Goal: Entertainment & Leisure: Consume media (video, audio)

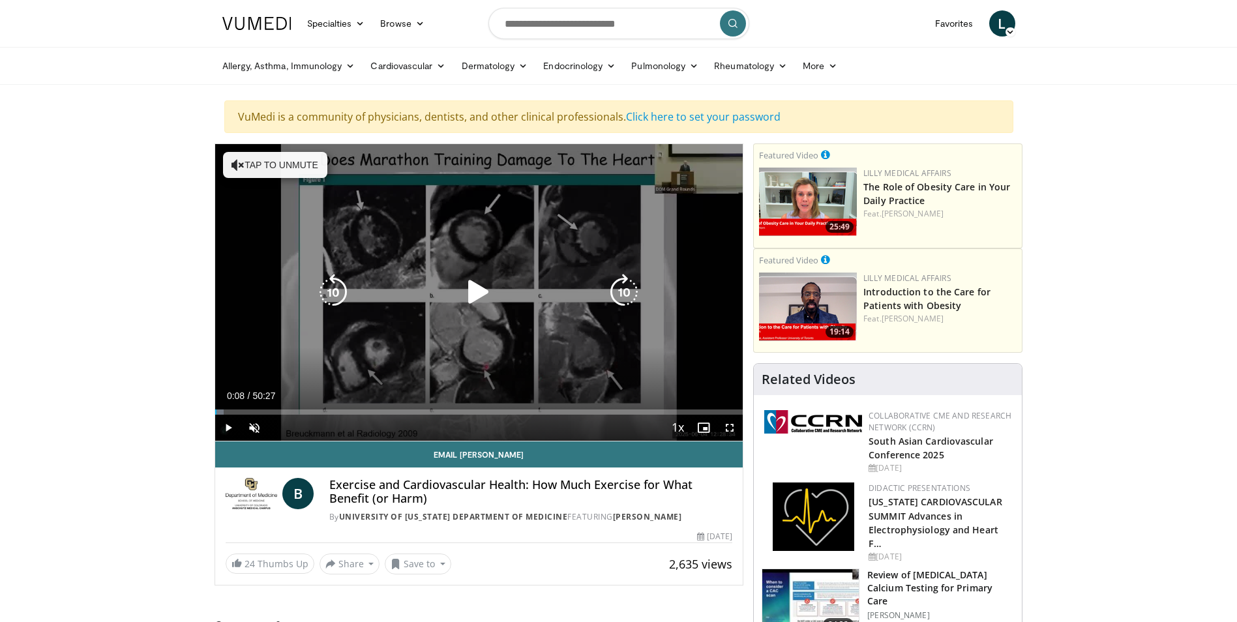
click at [476, 292] on icon "Video Player" at bounding box center [478, 292] width 37 height 37
click at [265, 154] on button "Tap to unmute" at bounding box center [275, 165] width 104 height 26
click at [476, 291] on icon "Video Player" at bounding box center [478, 292] width 37 height 37
click at [475, 295] on icon "Video Player" at bounding box center [478, 292] width 37 height 37
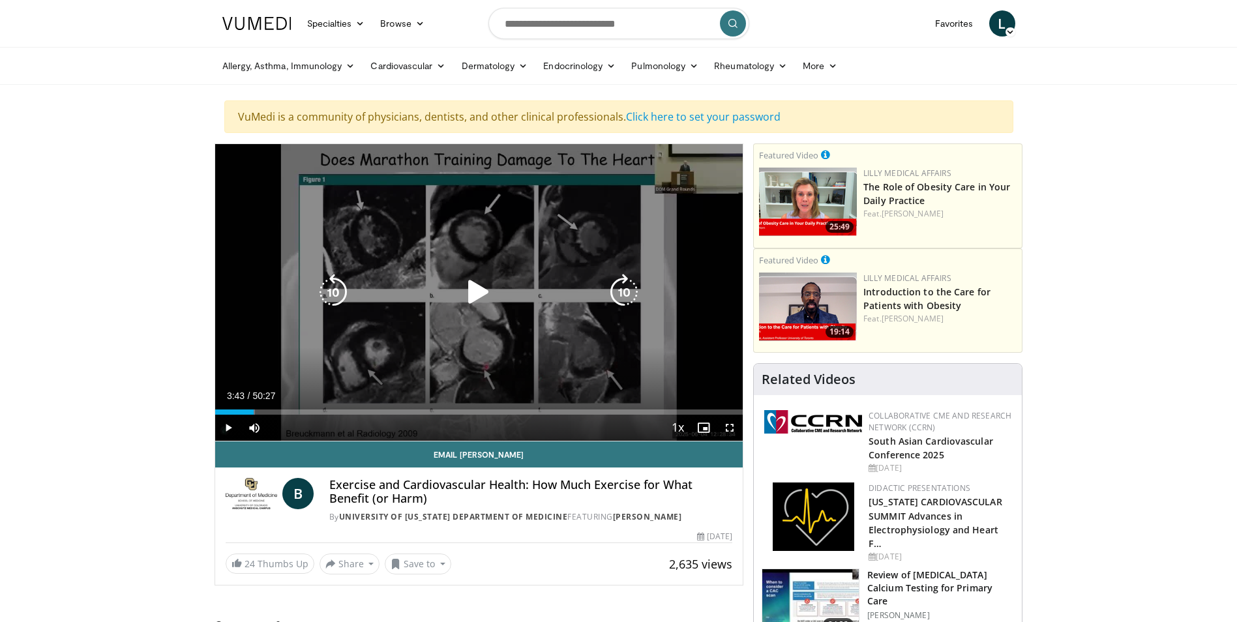
click at [469, 295] on icon "Video Player" at bounding box center [478, 292] width 37 height 37
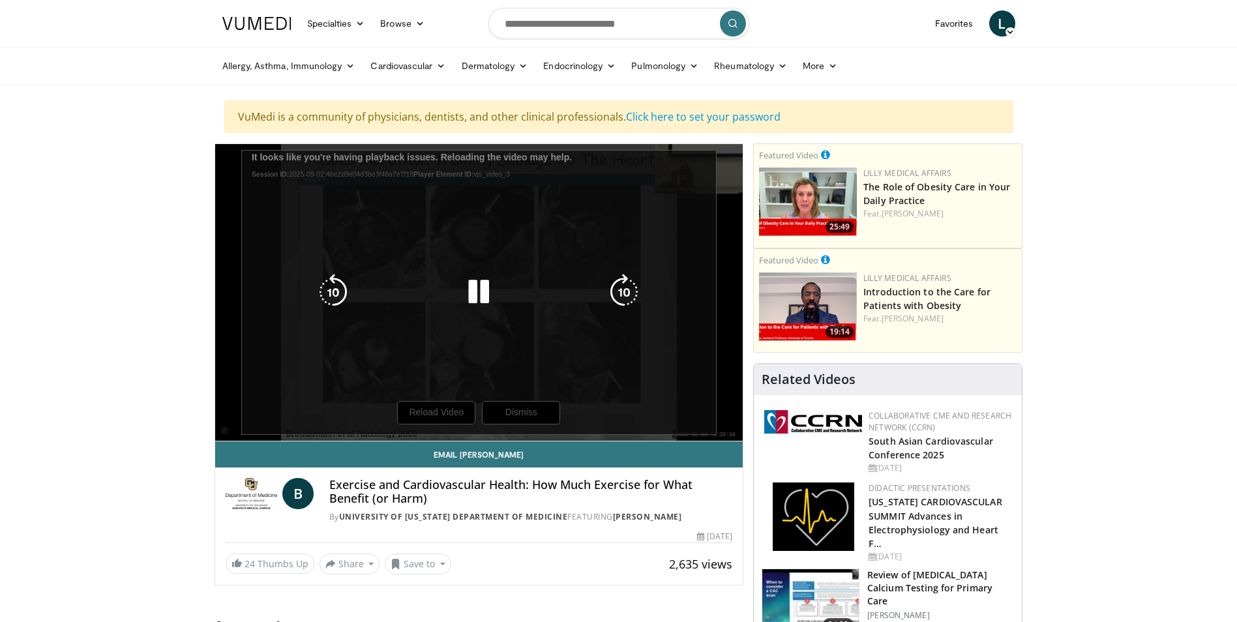
click at [435, 408] on div "10 seconds Tap to unmute" at bounding box center [479, 292] width 528 height 297
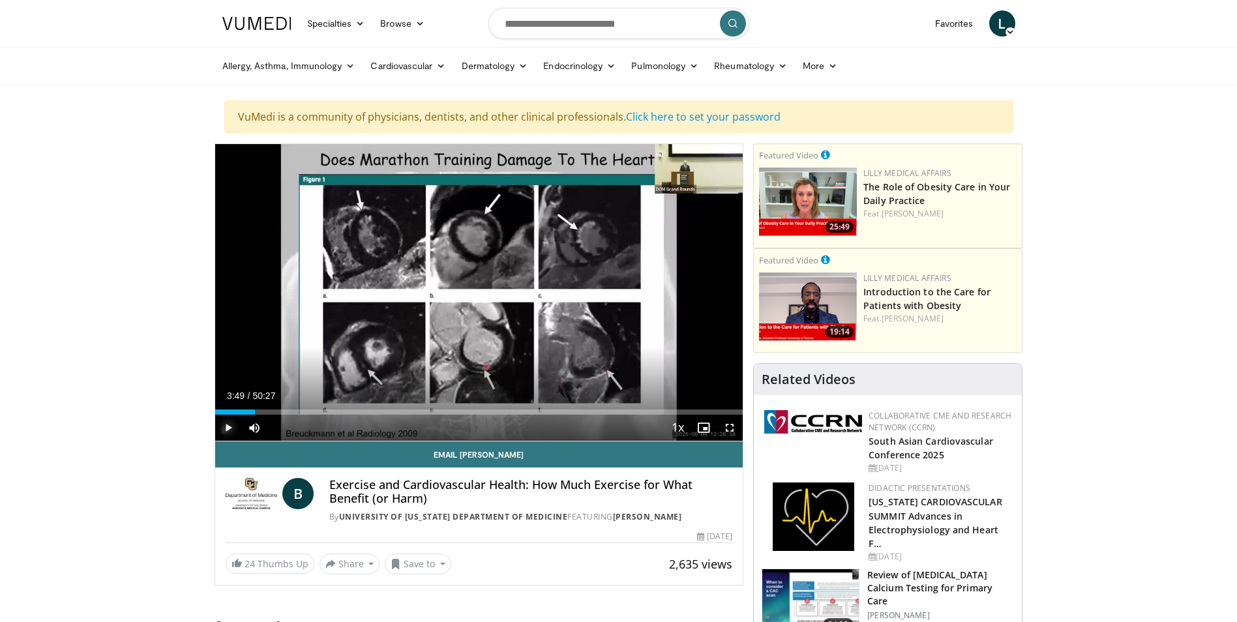
click at [225, 425] on span "Video Player" at bounding box center [228, 428] width 26 height 26
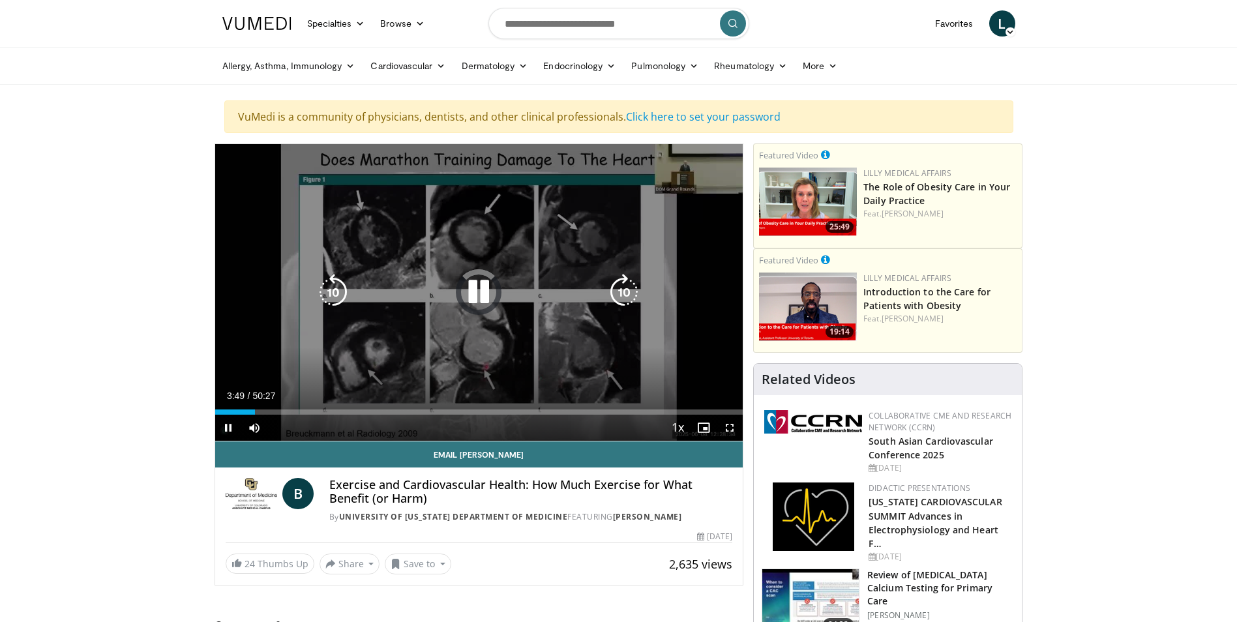
click at [482, 289] on icon "Video Player" at bounding box center [478, 292] width 37 height 37
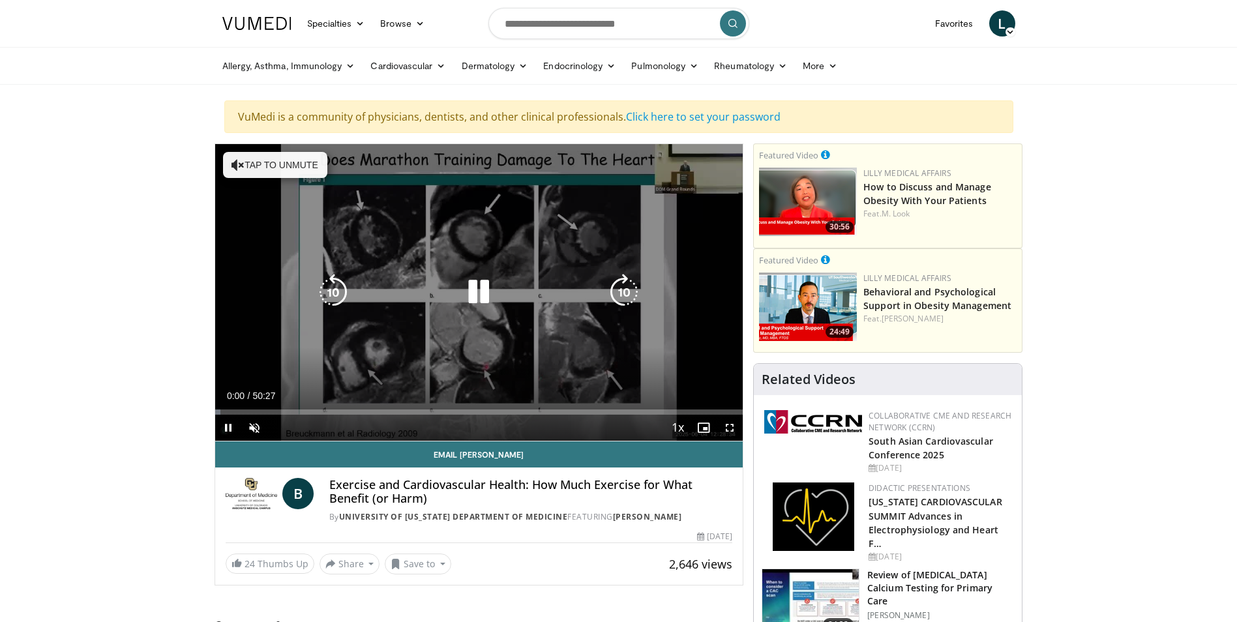
click at [279, 158] on button "Tap to unmute" at bounding box center [275, 165] width 104 height 26
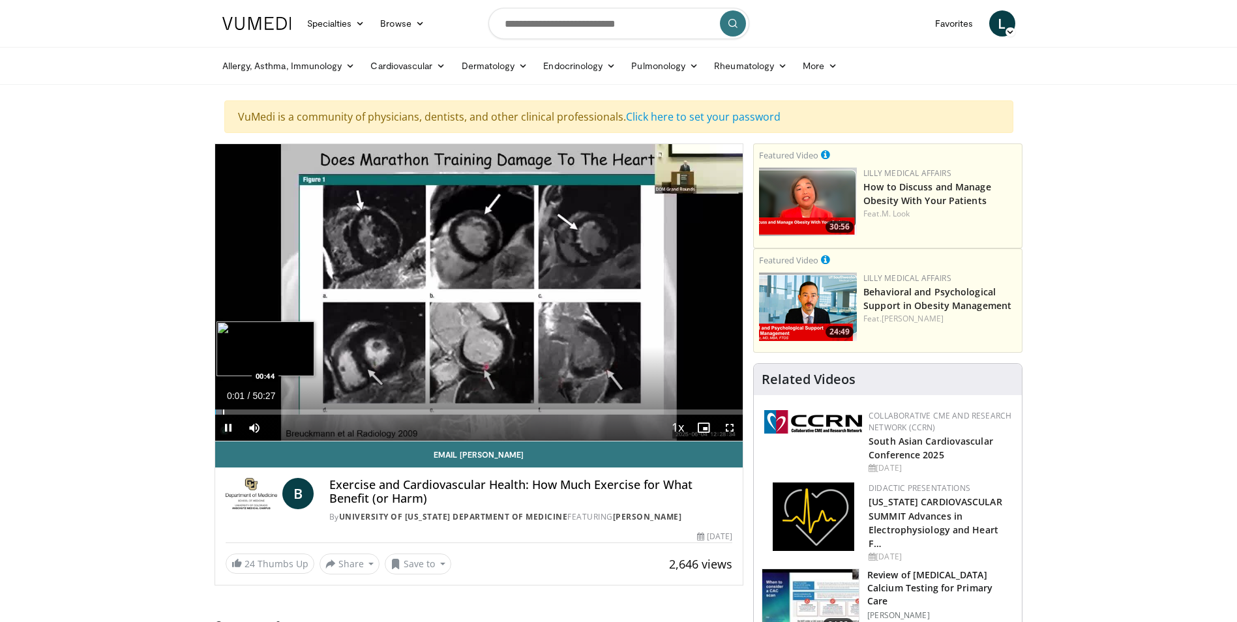
click at [223, 413] on div "Progress Bar" at bounding box center [223, 411] width 1 height 5
click at [235, 415] on span "Video Player" at bounding box center [228, 428] width 26 height 26
click at [230, 414] on div "Progress Bar" at bounding box center [230, 411] width 1 height 5
click at [237, 413] on div "Progress Bar" at bounding box center [237, 411] width 1 height 5
click at [241, 413] on div "Progress Bar" at bounding box center [241, 411] width 1 height 5
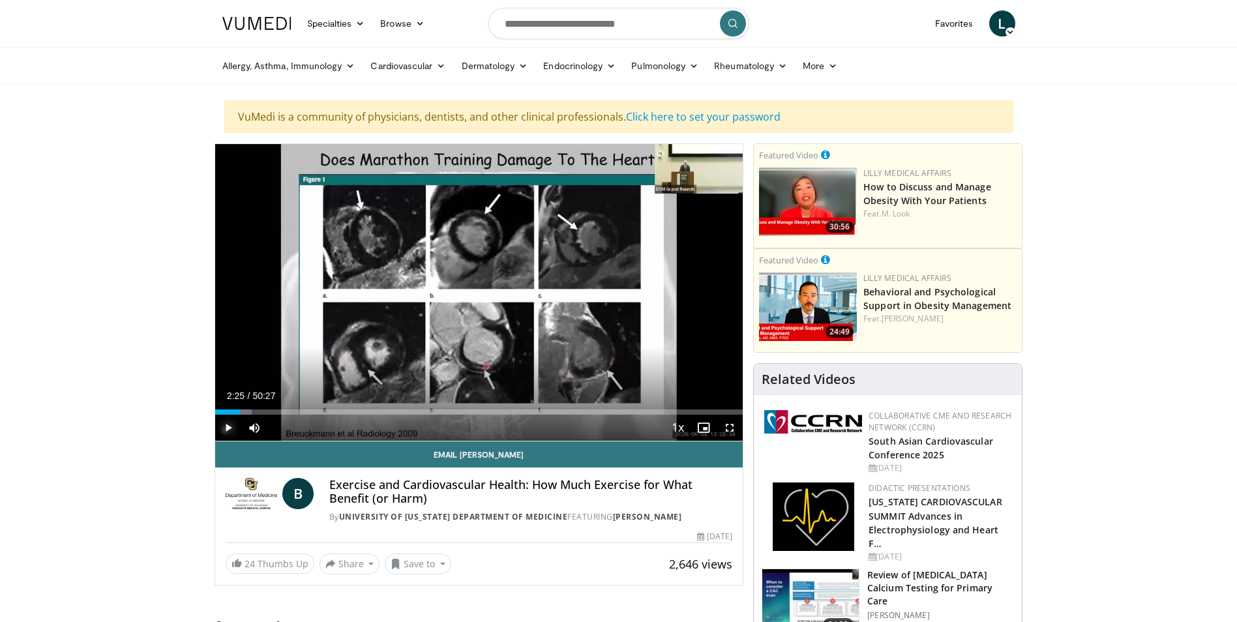
click at [230, 426] on span "Video Player" at bounding box center [228, 428] width 26 height 26
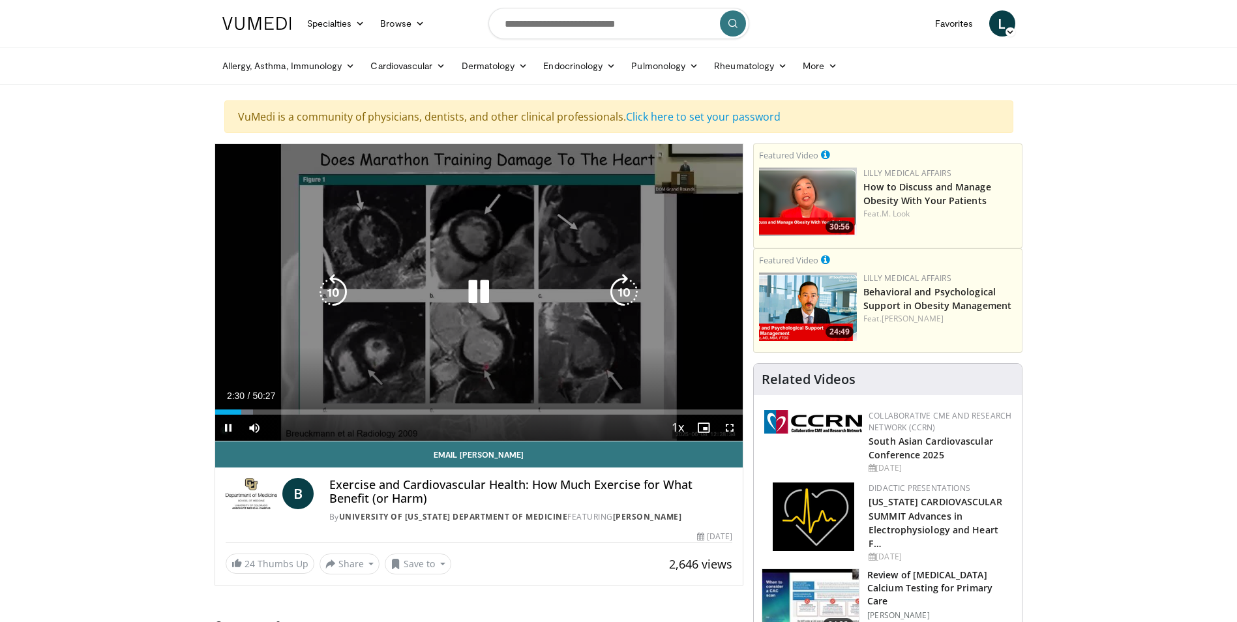
click at [627, 298] on icon "Video Player" at bounding box center [624, 292] width 37 height 37
click at [629, 292] on icon "Video Player" at bounding box center [624, 292] width 37 height 37
drag, startPoint x: 730, startPoint y: 427, endPoint x: 732, endPoint y: 475, distance: 48.3
click at [730, 427] on span "Video Player" at bounding box center [730, 428] width 26 height 26
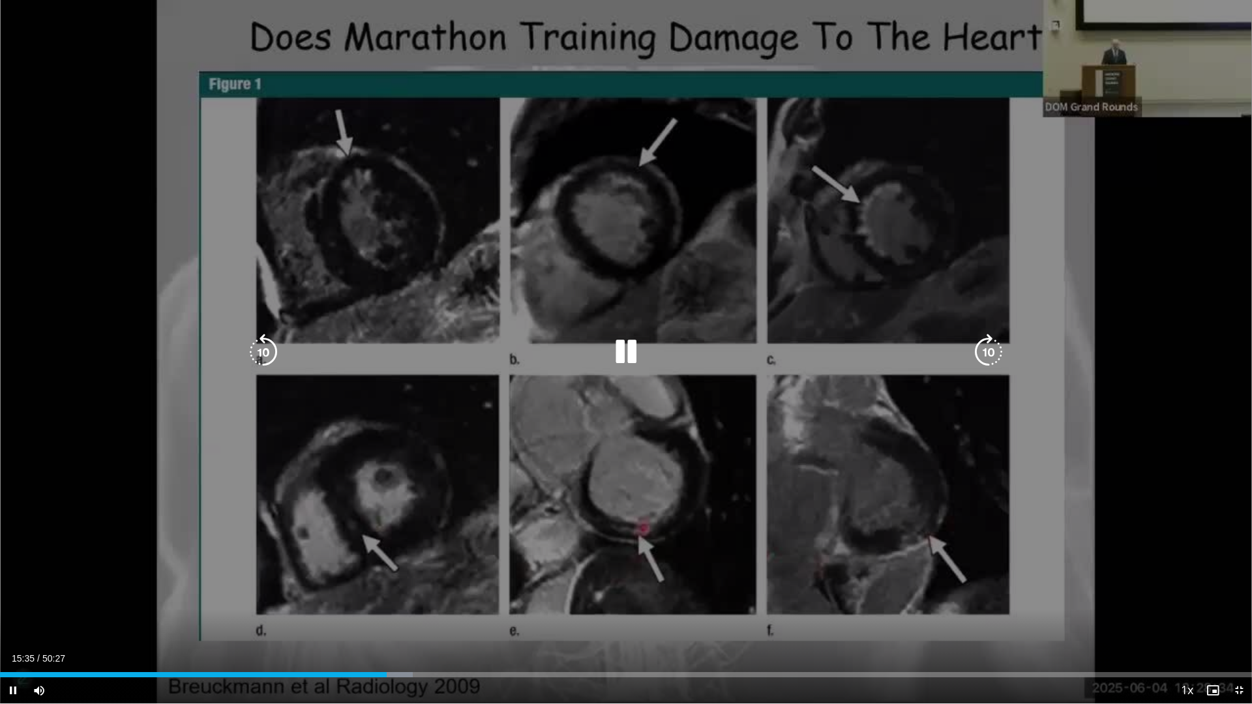
click at [619, 345] on icon "Video Player" at bounding box center [626, 352] width 37 height 37
click at [626, 347] on icon "Video Player" at bounding box center [626, 352] width 37 height 37
click at [622, 357] on icon "Video Player" at bounding box center [626, 352] width 37 height 37
click at [621, 342] on icon "Video Player" at bounding box center [626, 352] width 37 height 37
click at [633, 349] on icon "Video Player" at bounding box center [626, 352] width 37 height 37
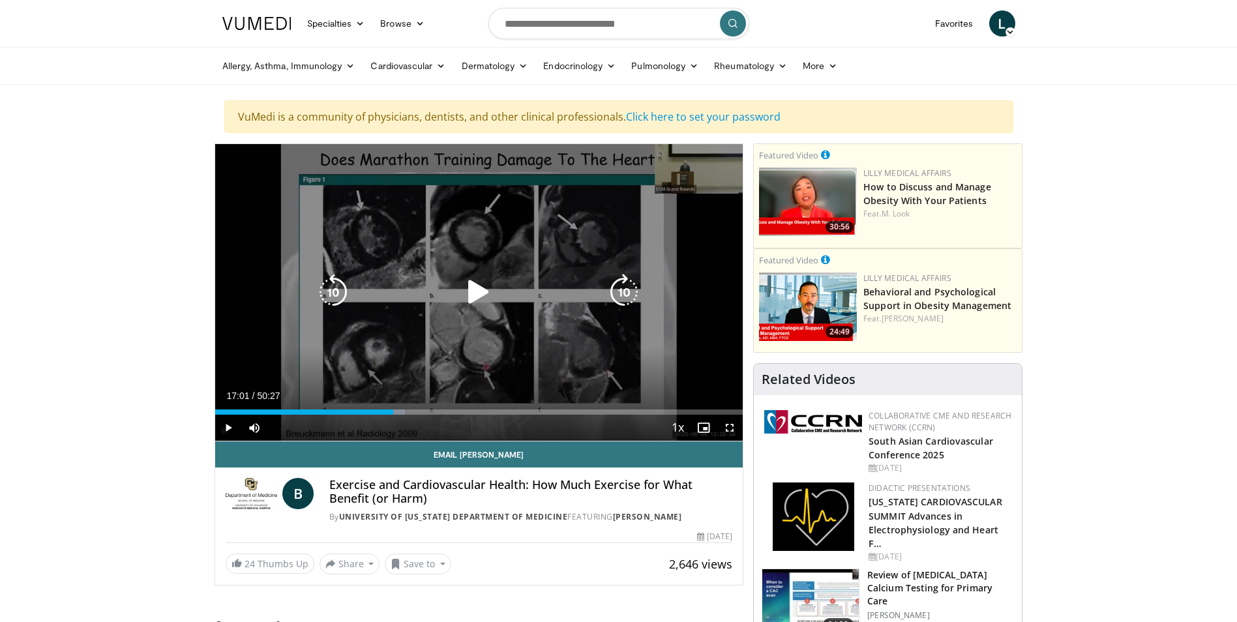
click at [477, 289] on icon "Video Player" at bounding box center [478, 292] width 37 height 37
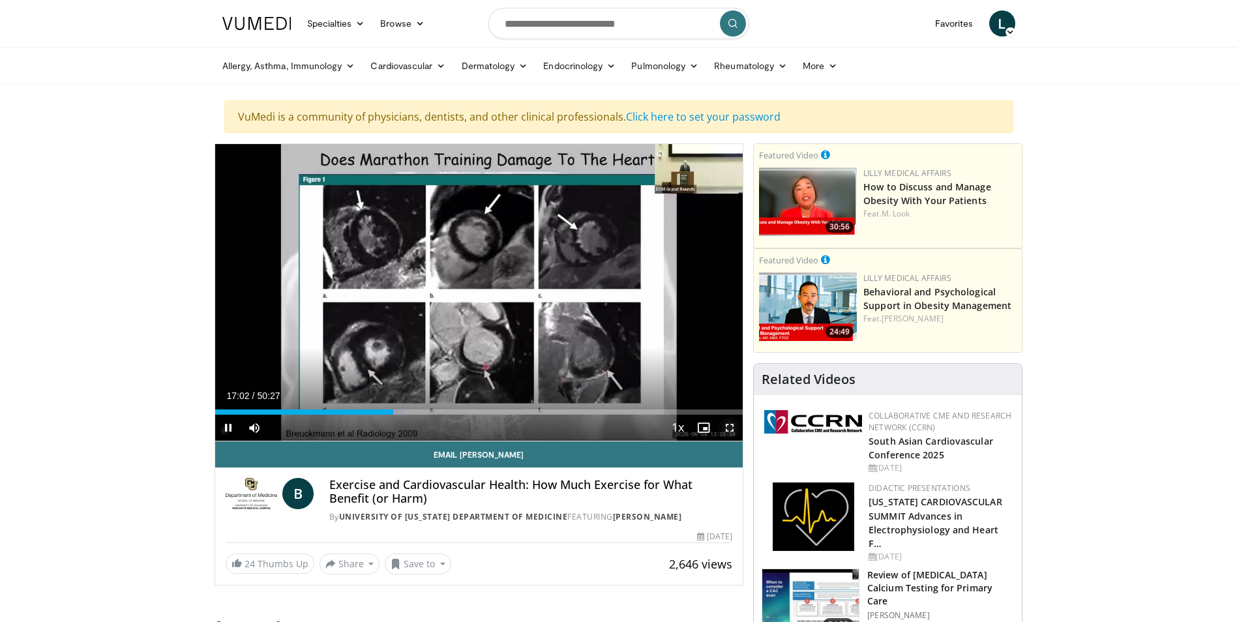
click at [728, 428] on span "Video Player" at bounding box center [730, 428] width 26 height 26
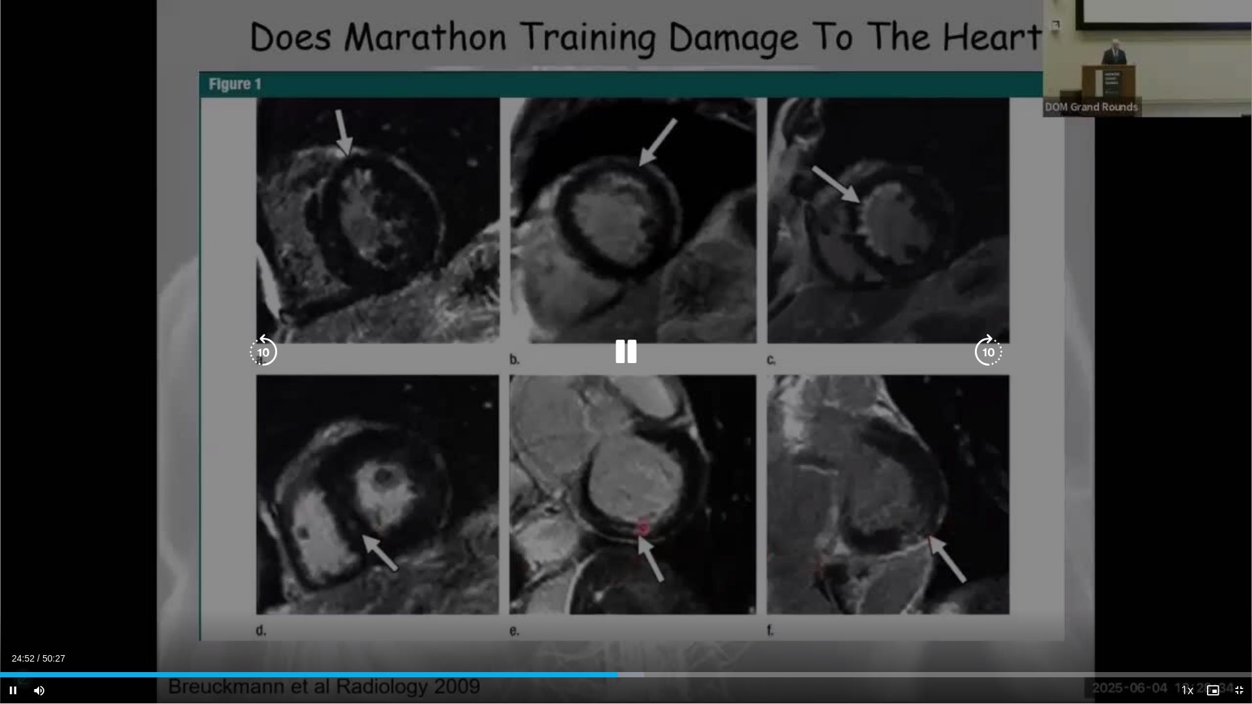
click at [627, 351] on icon "Video Player" at bounding box center [626, 352] width 37 height 37
click at [625, 348] on icon "Video Player" at bounding box center [626, 352] width 37 height 37
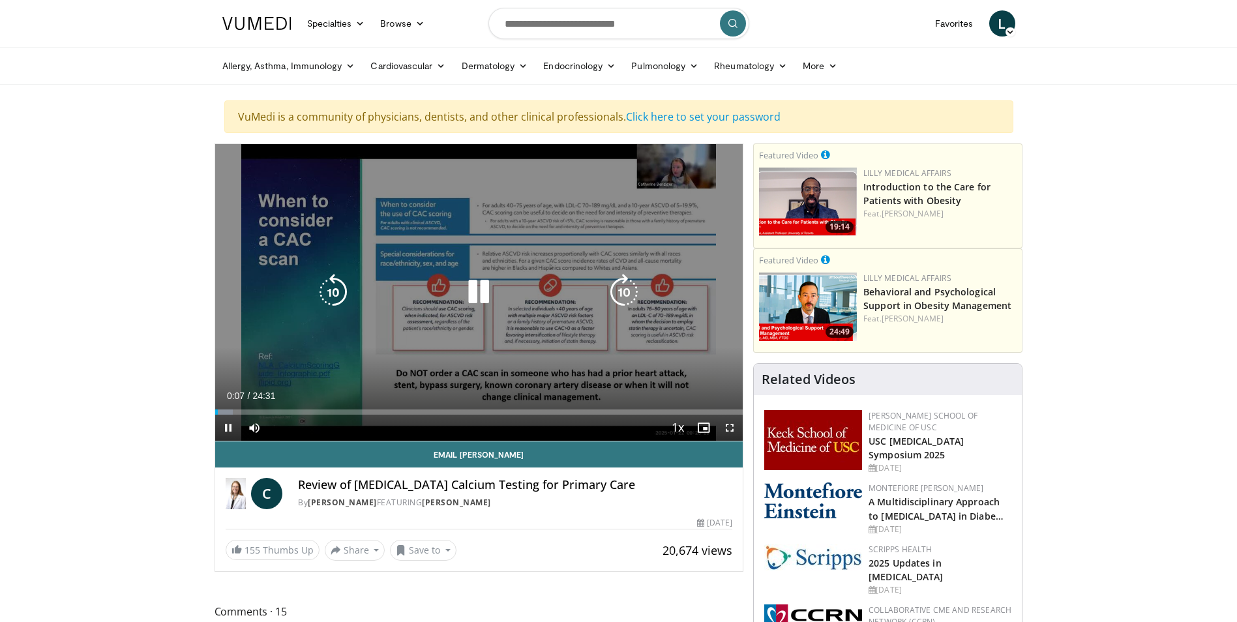
click at [473, 291] on icon "Video Player" at bounding box center [478, 292] width 37 height 37
